Goal: Check status: Check status

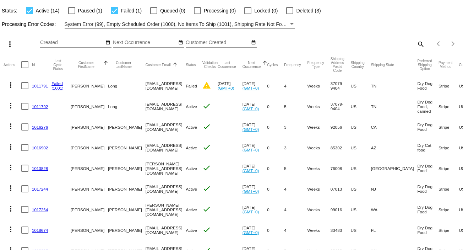
scroll to position [47, 0]
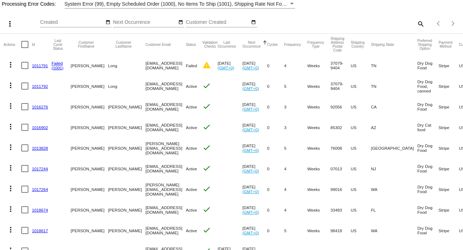
click at [37, 64] on link "1011791" at bounding box center [40, 65] width 16 height 5
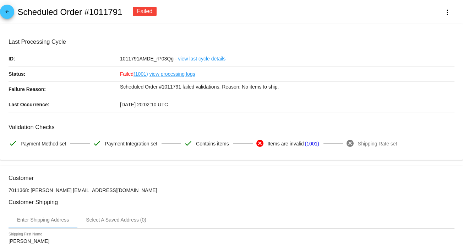
click at [10, 5] on span "arrow_back" at bounding box center [7, 13] width 9 height 17
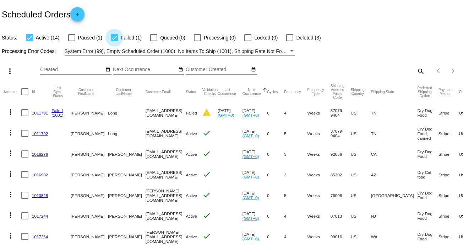
click at [113, 37] on div at bounding box center [114, 37] width 7 height 7
click at [114, 41] on input "Failed (1)" at bounding box center [114, 41] width 0 height 0
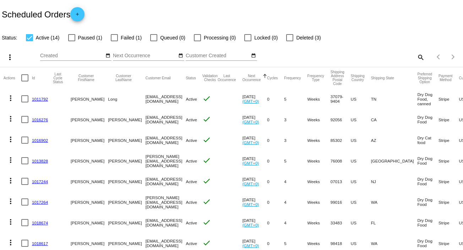
click at [116, 38] on div at bounding box center [114, 37] width 7 height 7
click at [114, 41] on input "Failed (1)" at bounding box center [114, 41] width 0 height 0
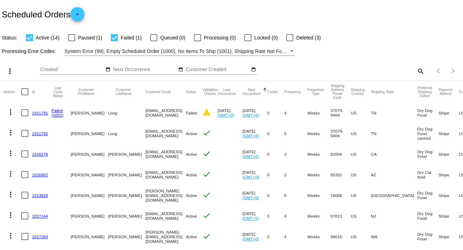
click at [116, 38] on div at bounding box center [114, 37] width 7 height 7
click at [114, 41] on input "Failed (1)" at bounding box center [114, 41] width 0 height 0
checkbox input "false"
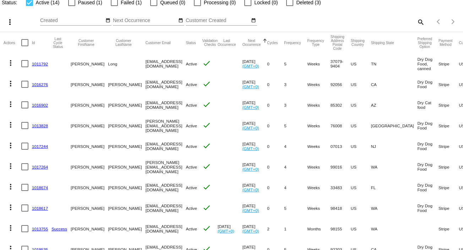
scroll to position [47, 0]
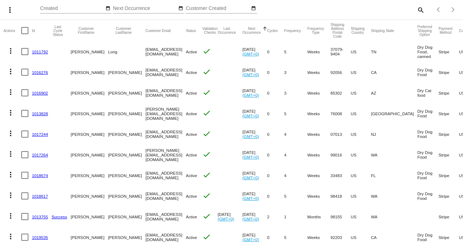
click at [36, 52] on link "1011792" at bounding box center [40, 51] width 16 height 5
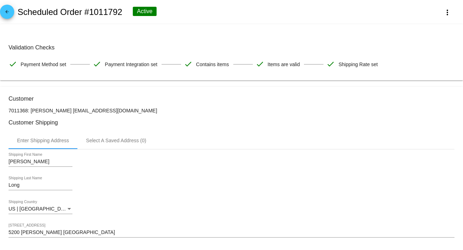
scroll to position [47, 0]
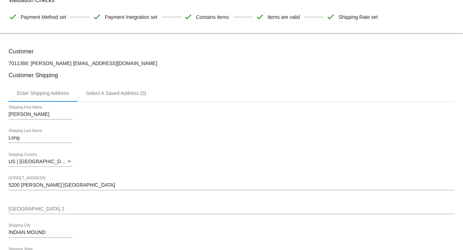
drag, startPoint x: 56, startPoint y: 64, endPoint x: 105, endPoint y: 61, distance: 48.7
click at [105, 61] on p "7011368: [PERSON_NAME] [EMAIL_ADDRESS][DOMAIN_NAME]" at bounding box center [232, 63] width 446 height 6
copy p "[EMAIL_ADDRESS][DOMAIN_NAME]"
